Goal: Transaction & Acquisition: Purchase product/service

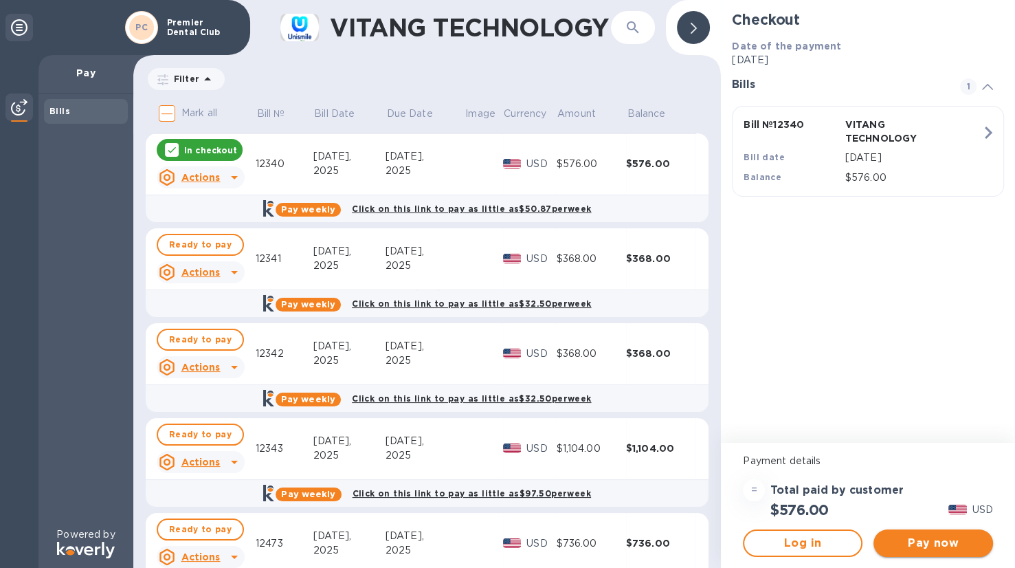
click at [939, 540] on span "Pay now" at bounding box center [934, 543] width 98 height 17
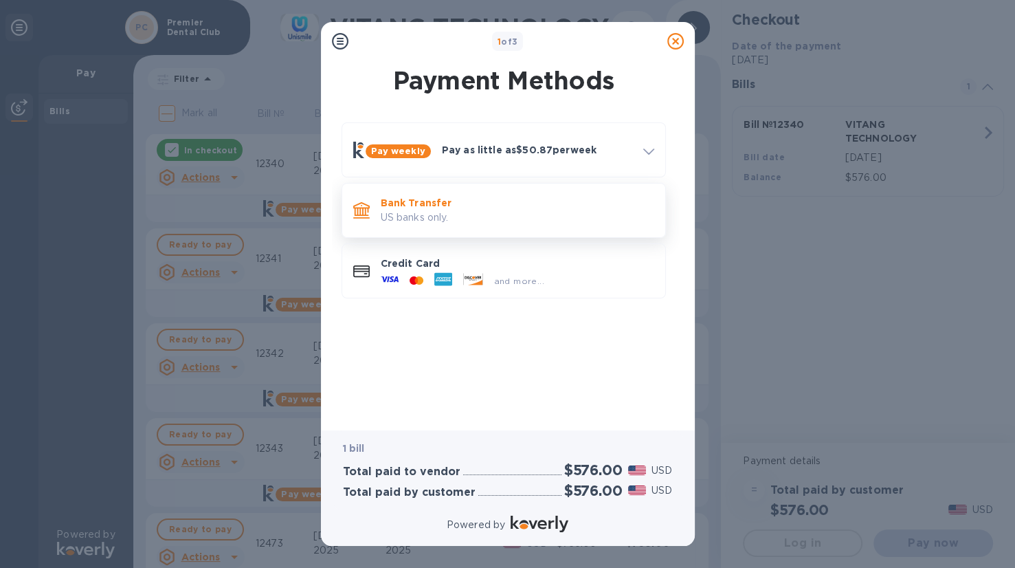
click at [414, 210] on p "US banks only." at bounding box center [518, 217] width 274 height 14
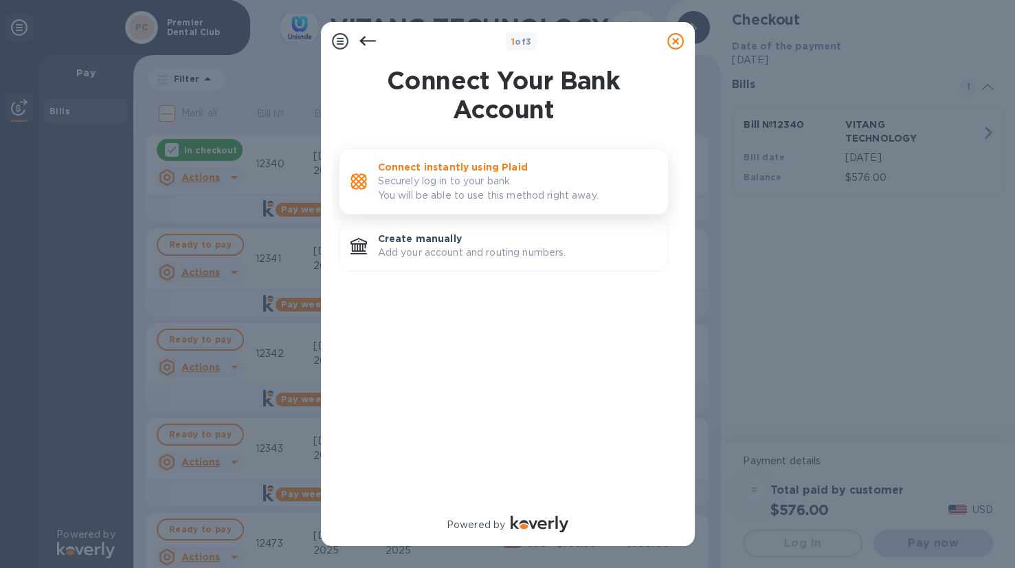
click at [466, 181] on p "Securely log in to your bank. You will be able to use this method right away." at bounding box center [517, 188] width 279 height 29
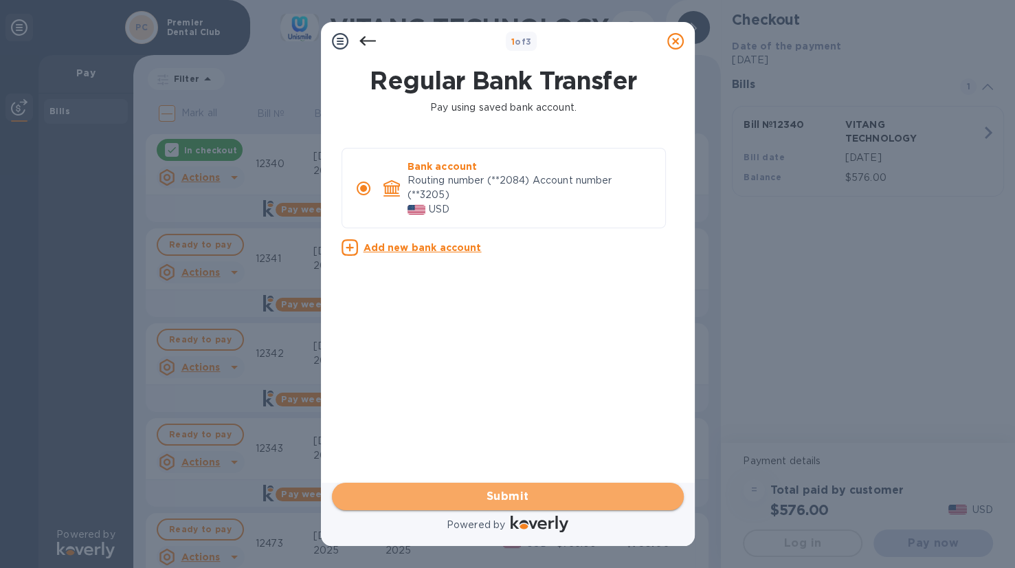
click at [501, 490] on span "Submit" at bounding box center [508, 496] width 330 height 17
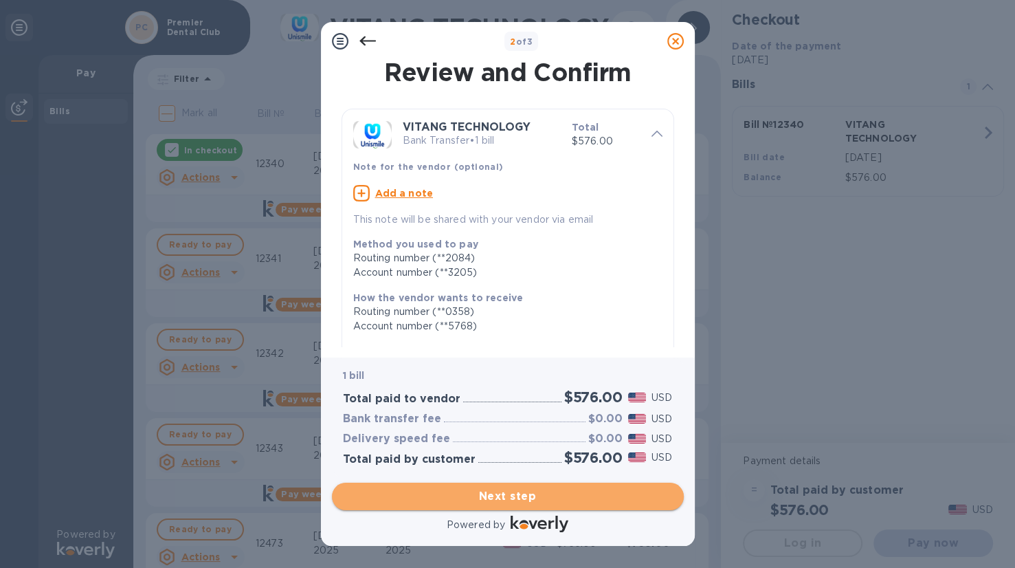
click at [505, 496] on span "Next step" at bounding box center [508, 496] width 330 height 17
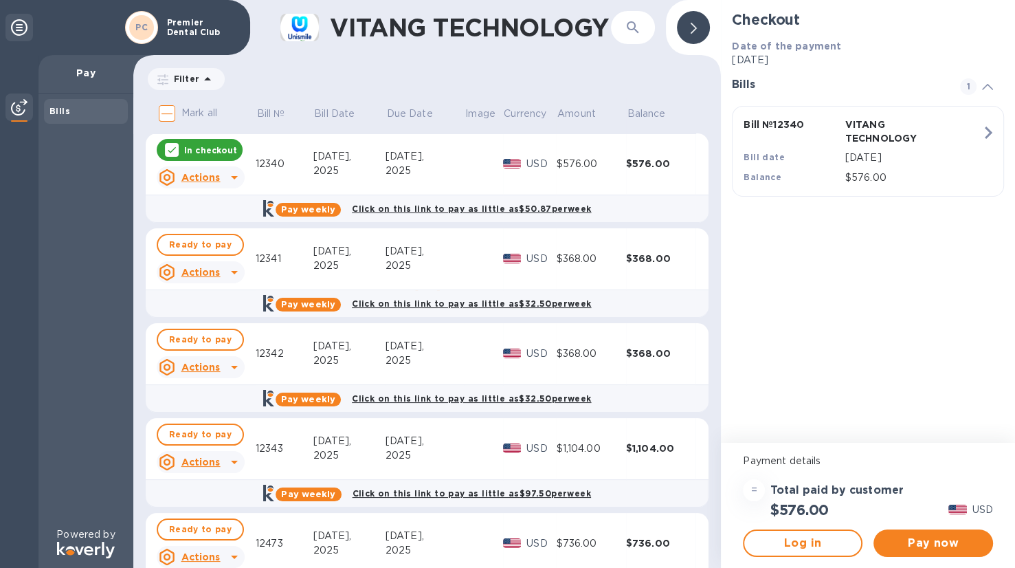
click at [197, 177] on u "Actions" at bounding box center [200, 177] width 39 height 11
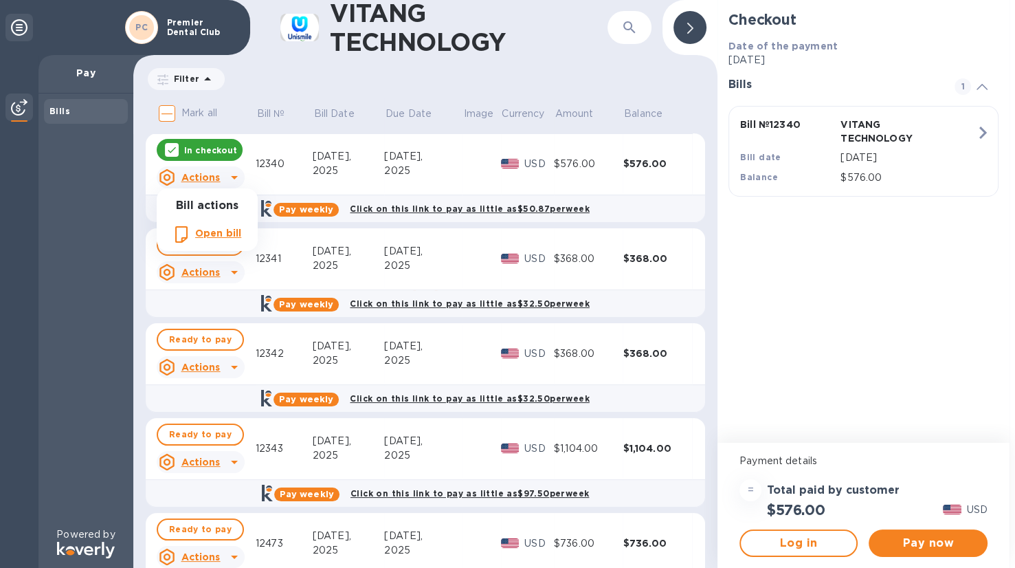
click at [201, 153] on div at bounding box center [507, 284] width 1015 height 568
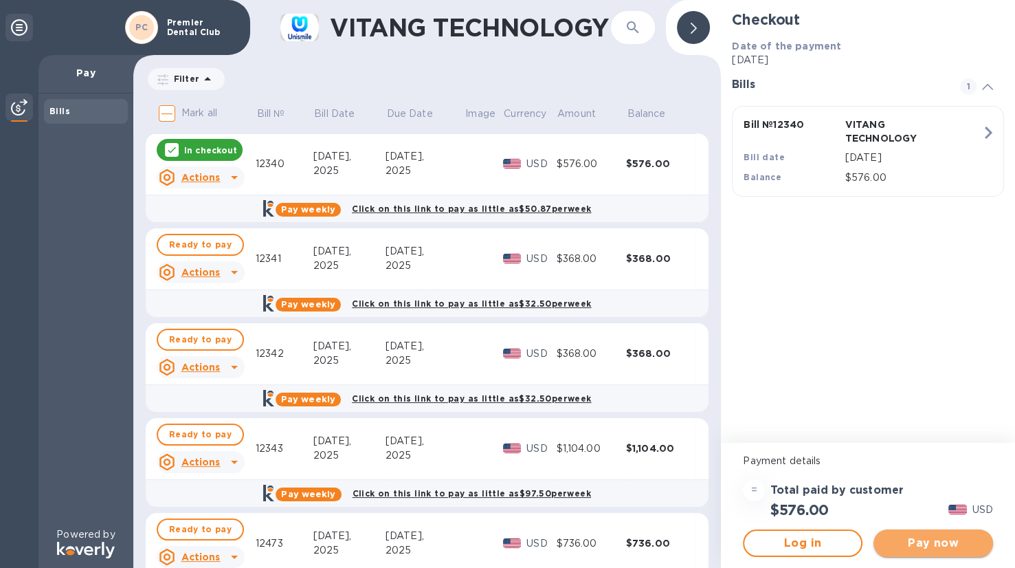
click at [935, 542] on span "Pay now" at bounding box center [934, 543] width 98 height 17
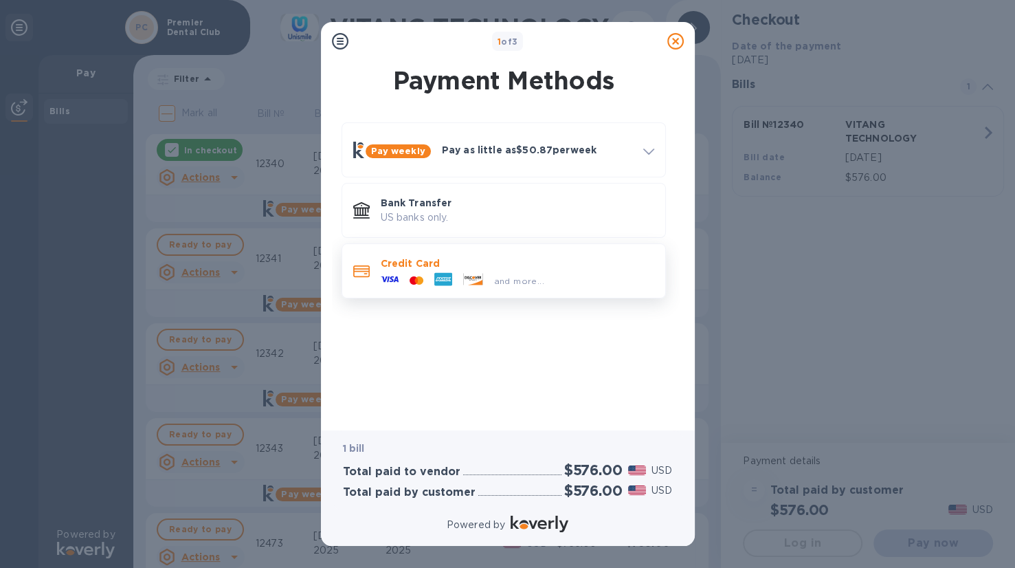
click at [389, 278] on icon at bounding box center [390, 279] width 18 height 18
